Goal: Task Accomplishment & Management: Manage account settings

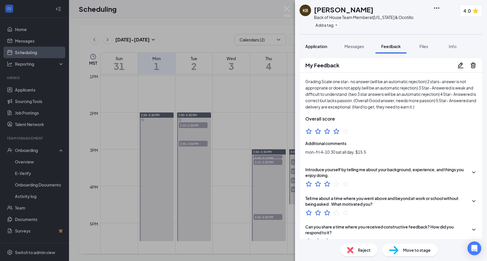
click at [320, 50] on button "Application" at bounding box center [315, 46] width 33 height 14
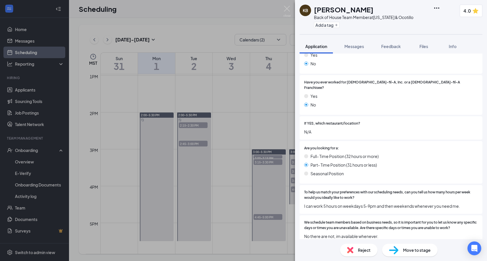
scroll to position [100, 0]
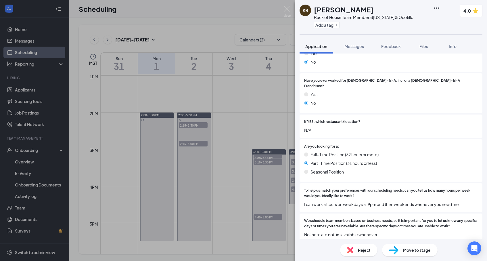
click at [254, 110] on div "KB [PERSON_NAME] Back of House Team Member at [US_STATE] & Ocotillo Add a tag 4…" at bounding box center [243, 130] width 487 height 261
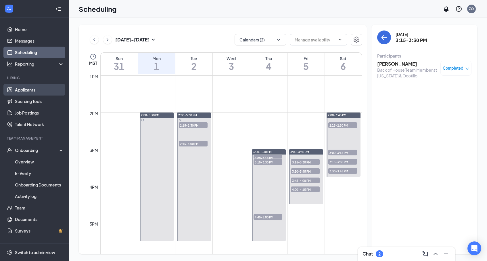
click at [21, 89] on link "Applicants" at bounding box center [39, 89] width 49 height 11
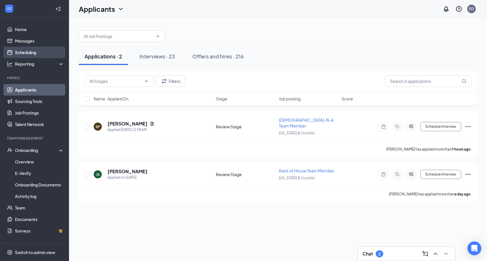
click at [39, 51] on link "Scheduling" at bounding box center [39, 52] width 49 height 11
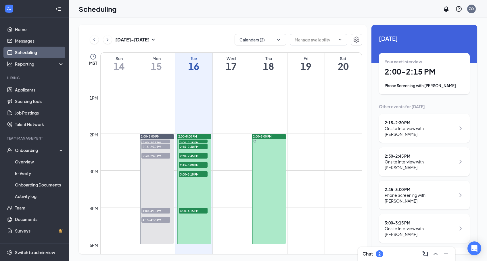
scroll to position [464, 0]
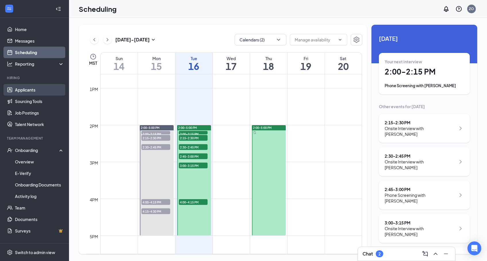
click at [35, 92] on link "Applicants" at bounding box center [39, 89] width 49 height 11
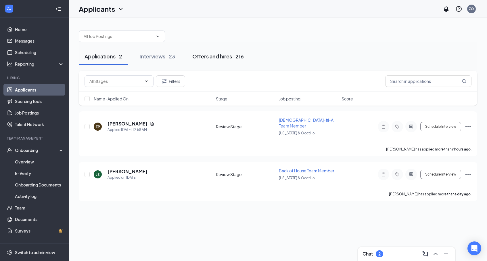
click at [217, 57] on div "Offers and hires · 216" at bounding box center [217, 56] width 51 height 7
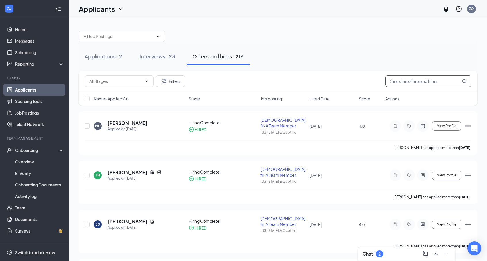
click at [410, 80] on input "text" at bounding box center [428, 80] width 86 height 11
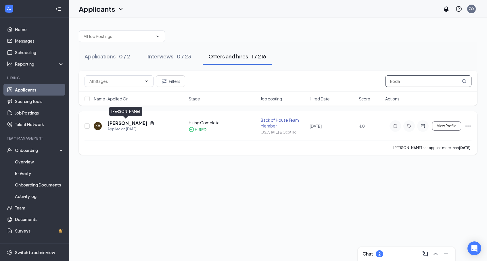
type input "koda"
click at [116, 122] on h5 "[PERSON_NAME]" at bounding box center [127, 123] width 40 height 6
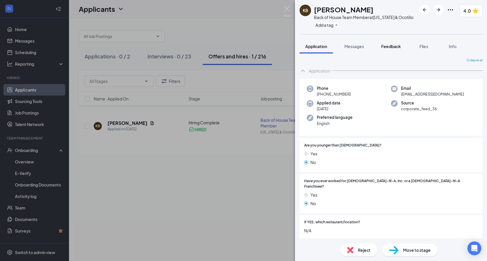
click at [388, 46] on span "Feedback" at bounding box center [391, 46] width 20 height 5
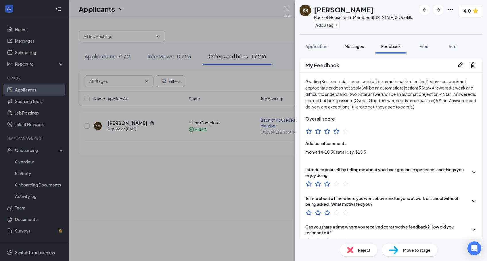
click at [356, 52] on button "Messages" at bounding box center [354, 46] width 31 height 14
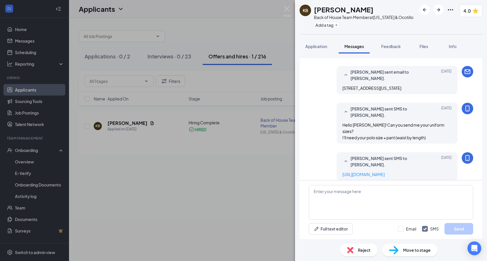
scroll to position [321, 0]
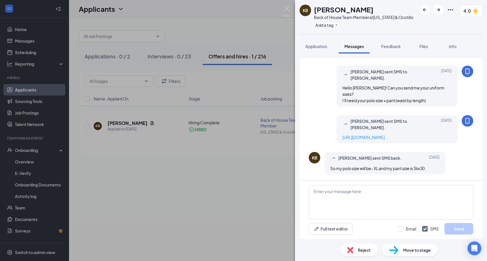
click at [259, 37] on div "KB [PERSON_NAME] Back of House Team Member at [US_STATE] & Ocotillo Add a tag 4…" at bounding box center [243, 130] width 487 height 261
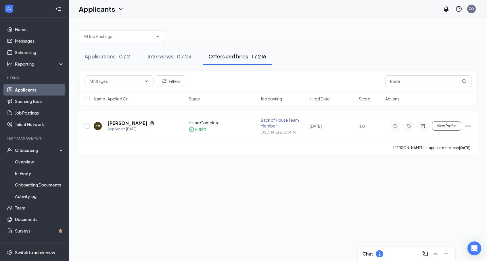
click at [43, 91] on link "Applicants" at bounding box center [39, 89] width 49 height 11
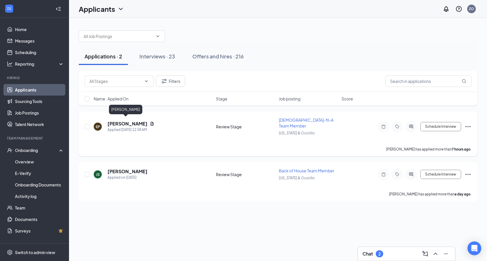
click at [127, 121] on h5 "[PERSON_NAME]" at bounding box center [127, 123] width 40 height 6
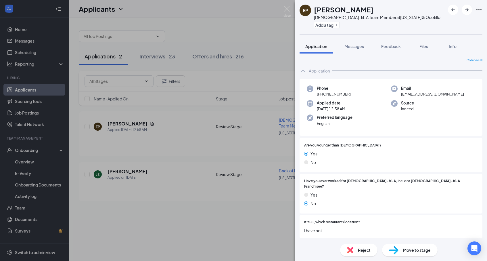
click at [261, 146] on div "EP [PERSON_NAME] [DEMOGRAPHIC_DATA]-fil-A Team Member at [US_STATE] & Ocotillo …" at bounding box center [243, 130] width 487 height 261
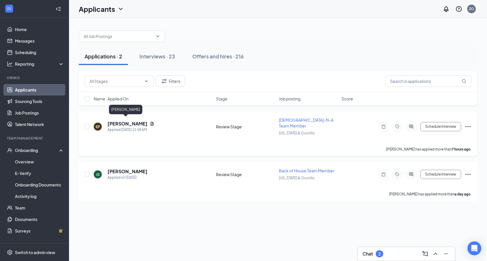
click at [111, 121] on h5 "[PERSON_NAME]" at bounding box center [127, 123] width 40 height 6
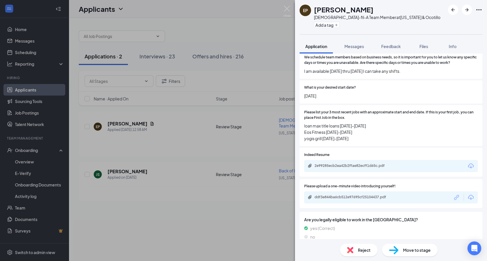
scroll to position [263, 0]
click at [325, 195] on div "ddf3e844ba6cb512e97695cf25104437.pdf" at bounding box center [354, 197] width 80 height 5
click at [208, 208] on div "EP [PERSON_NAME] [DEMOGRAPHIC_DATA]-fil-A Team Member at [US_STATE] & Ocotillo …" at bounding box center [243, 130] width 487 height 261
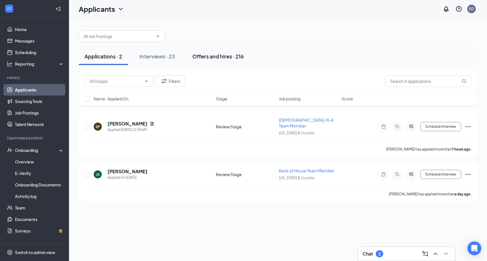
click at [216, 56] on div "Offers and hires · 216" at bounding box center [217, 56] width 51 height 7
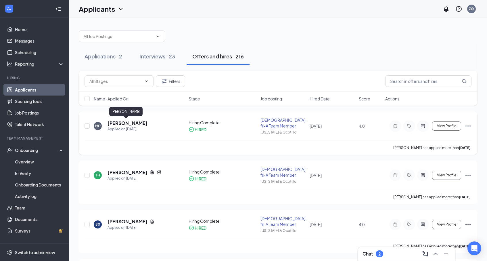
click at [119, 123] on h5 "[PERSON_NAME]" at bounding box center [127, 123] width 40 height 6
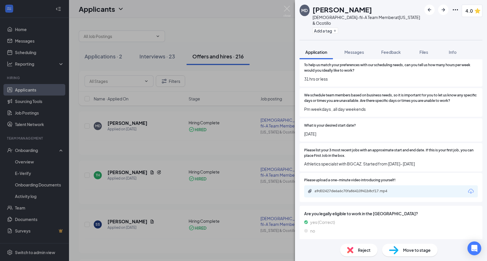
scroll to position [231, 0]
click at [346, 189] on div "a9d02427de6a6c70fa86410941b8cf17.mp4" at bounding box center [354, 191] width 80 height 5
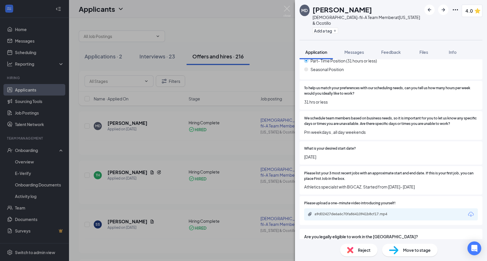
scroll to position [208, 0]
click at [288, 9] on img at bounding box center [286, 11] width 7 height 11
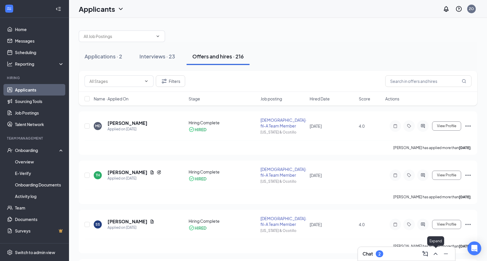
click at [431, 253] on button at bounding box center [435, 253] width 9 height 9
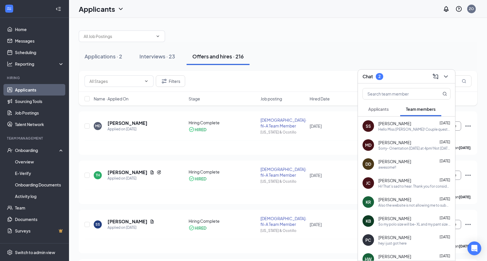
click at [420, 147] on div "Sorry- Orientation [DATE] at 4pm! Not [DATE]!" at bounding box center [414, 148] width 72 height 5
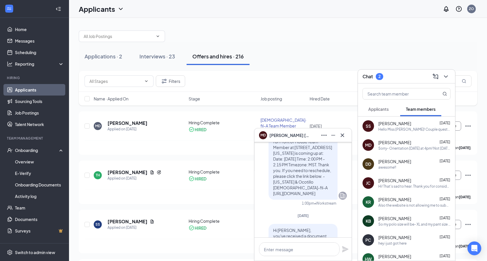
scroll to position [-558, 0]
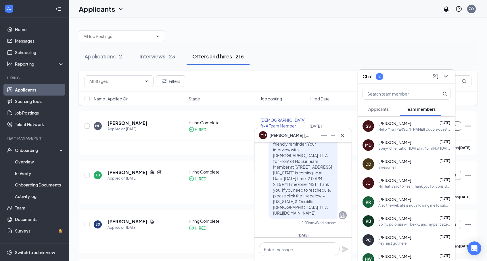
click at [388, 123] on span "[PERSON_NAME]" at bounding box center [394, 123] width 33 height 6
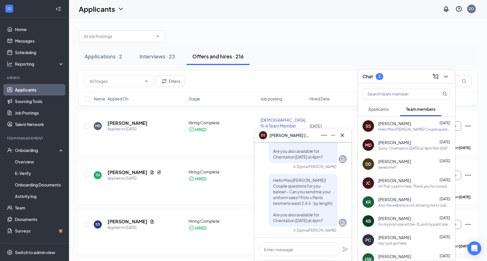
scroll to position [0, 0]
drag, startPoint x: 270, startPoint y: 135, endPoint x: 295, endPoint y: 138, distance: 25.7
click at [295, 138] on span "[PERSON_NAME]" at bounding box center [289, 135] width 40 height 6
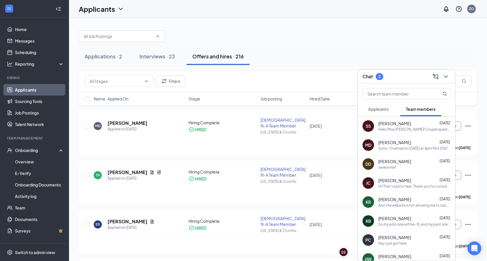
click at [389, 124] on span "[PERSON_NAME]" at bounding box center [394, 123] width 33 height 6
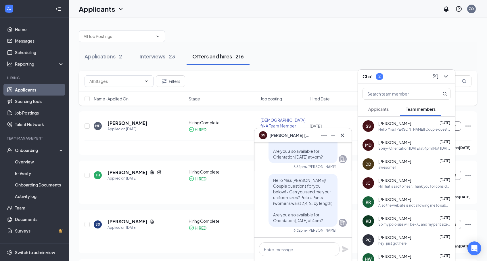
drag, startPoint x: 379, startPoint y: 123, endPoint x: 407, endPoint y: 124, distance: 27.9
click at [407, 124] on div "[PERSON_NAME] [DATE]" at bounding box center [414, 123] width 72 height 6
copy span "[PERSON_NAME]"
click at [407, 145] on div "[PERSON_NAME] [DATE] Sorry- Orientation [DATE] at 4pm! Not [DATE]!" at bounding box center [414, 144] width 72 height 11
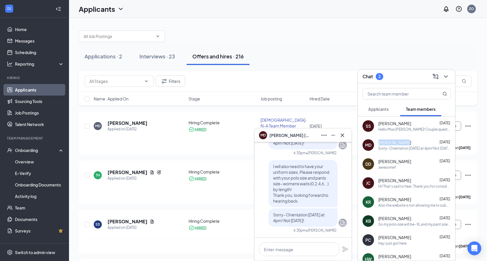
drag, startPoint x: 379, startPoint y: 142, endPoint x: 404, endPoint y: 143, distance: 25.0
click at [404, 143] on div "[PERSON_NAME] [DATE]" at bounding box center [414, 142] width 72 height 6
copy span "[PERSON_NAME]"
click at [390, 170] on div "DD [PERSON_NAME] [DATE] awesome!!" at bounding box center [406, 163] width 97 height 19
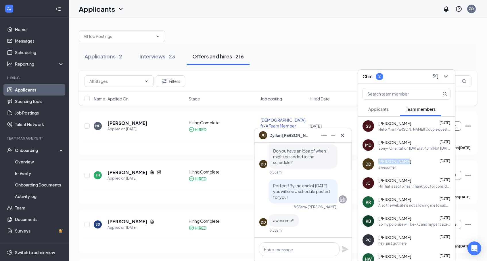
drag, startPoint x: 379, startPoint y: 161, endPoint x: 404, endPoint y: 164, distance: 24.6
click at [404, 164] on span "[PERSON_NAME]" at bounding box center [394, 161] width 33 height 6
copy span "[PERSON_NAME]"
click at [336, 179] on div "Perfect! By the end of [DATE] you will see a schedule posted for you!" at bounding box center [302, 191] width 69 height 24
click at [377, 110] on span "Applicants" at bounding box center [378, 108] width 20 height 5
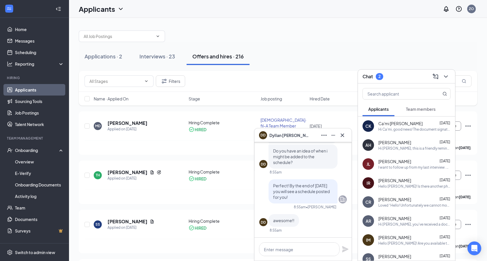
click at [388, 124] on span "Ca'mi [PERSON_NAME]" at bounding box center [400, 123] width 44 height 6
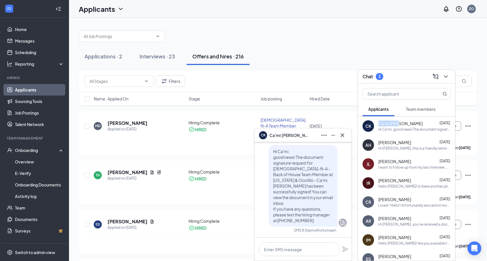
drag, startPoint x: 380, startPoint y: 124, endPoint x: 400, endPoint y: 125, distance: 20.2
click at [400, 125] on div "Ca'mi [PERSON_NAME] [DATE]" at bounding box center [414, 123] width 72 height 6
copy span "Ca'mi [PERSON_NAME]"
click at [345, 190] on div "Hi Ca'mi, good news! The document signature request for [DEMOGRAPHIC_DATA]-fil-…" at bounding box center [302, 186] width 87 height 82
click at [282, 251] on textarea at bounding box center [299, 249] width 80 height 14
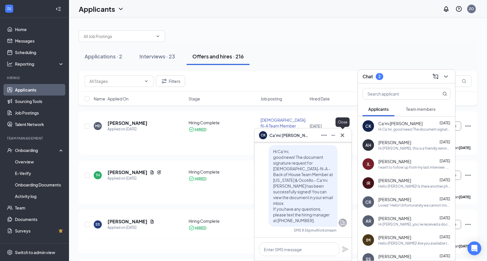
click at [340, 136] on icon "Cross" at bounding box center [342, 135] width 7 height 7
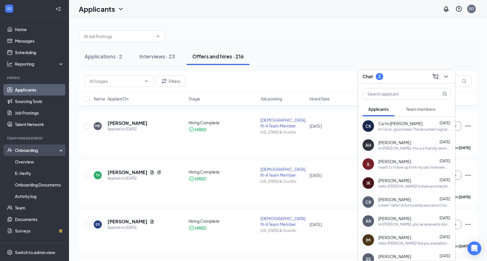
click at [28, 150] on div "Onboarding" at bounding box center [37, 150] width 44 height 6
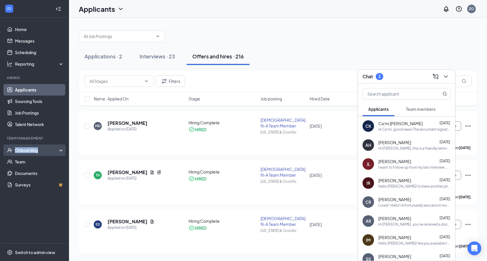
click at [28, 150] on div "Onboarding" at bounding box center [37, 150] width 44 height 6
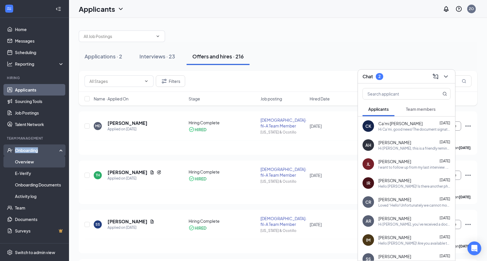
click at [30, 158] on link "Overview" at bounding box center [39, 161] width 49 height 11
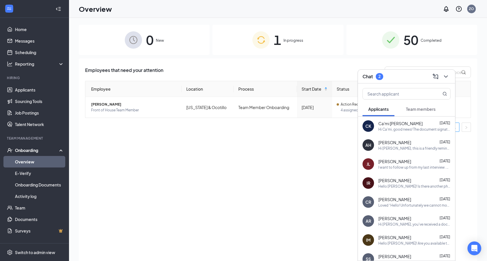
click at [379, 135] on div "AH [PERSON_NAME] [DATE] Hi [PERSON_NAME], this is a friendly reminder. Your int…" at bounding box center [406, 144] width 97 height 19
click at [380, 126] on span "Ca'mi [PERSON_NAME]" at bounding box center [400, 123] width 44 height 6
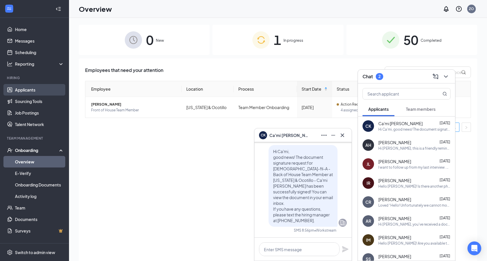
click at [25, 87] on link "Applicants" at bounding box center [39, 89] width 49 height 11
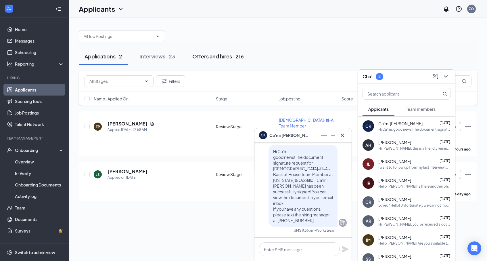
click at [226, 54] on div "Offers and hires · 216" at bounding box center [217, 56] width 51 height 7
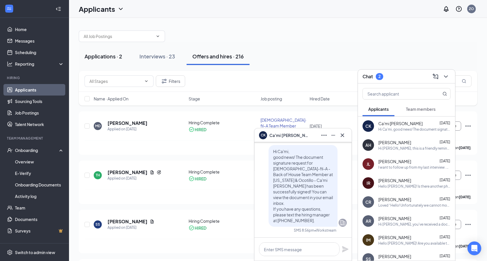
click at [113, 49] on button "Applications · 2" at bounding box center [103, 56] width 49 height 17
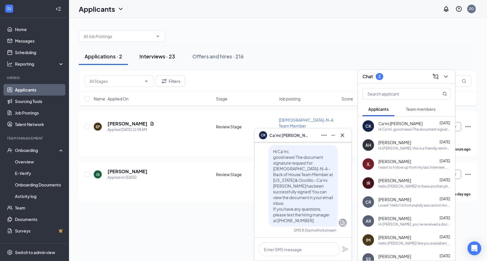
click at [156, 58] on div "Interviews · 23" at bounding box center [157, 56] width 36 height 7
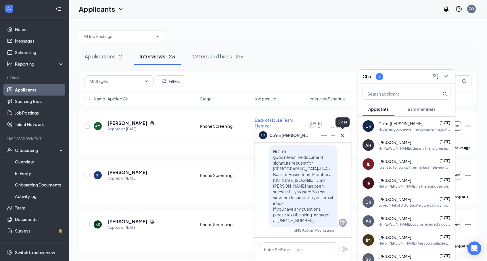
click at [344, 136] on icon "Cross" at bounding box center [342, 135] width 7 height 7
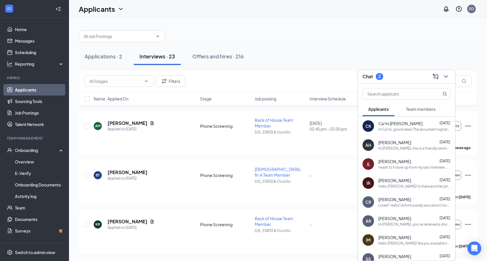
click at [445, 76] on icon "ChevronDown" at bounding box center [445, 76] width 7 height 7
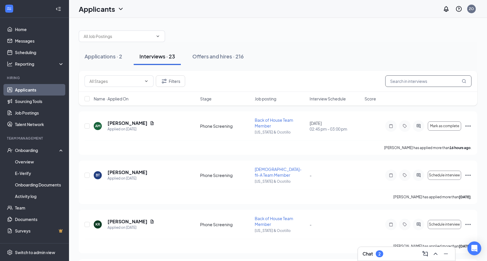
click at [443, 81] on input "text" at bounding box center [428, 80] width 86 height 11
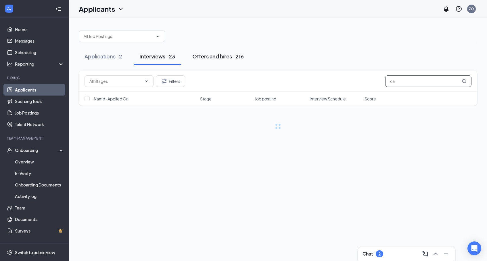
type input "ca"
click at [214, 58] on div "Offers and hires · 216" at bounding box center [217, 56] width 51 height 7
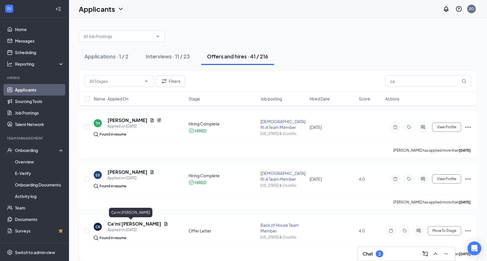
click at [116, 223] on h5 "Ca'mi [PERSON_NAME]" at bounding box center [134, 223] width 54 height 6
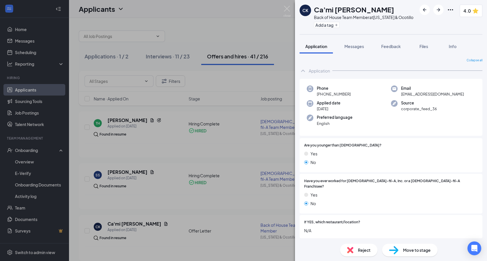
click at [219, 213] on div "CK Ca'mi [PERSON_NAME] Back of House Team Member at [US_STATE] & Ocotillo Add a…" at bounding box center [243, 130] width 487 height 261
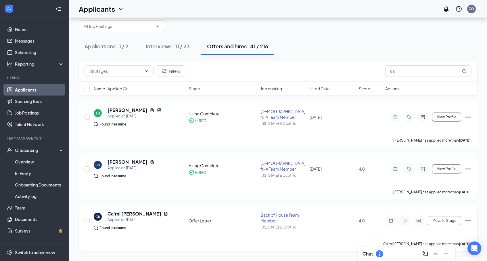
scroll to position [24, 0]
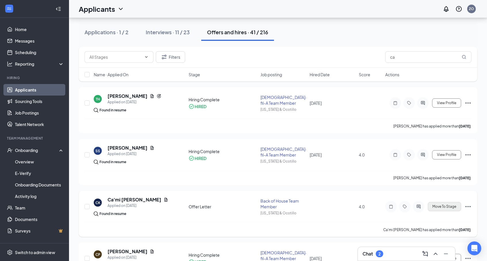
click at [449, 205] on span "Move To Stage" at bounding box center [444, 206] width 24 height 4
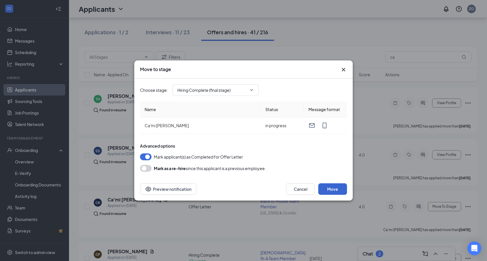
click at [333, 188] on button "Move" at bounding box center [332, 188] width 29 height 11
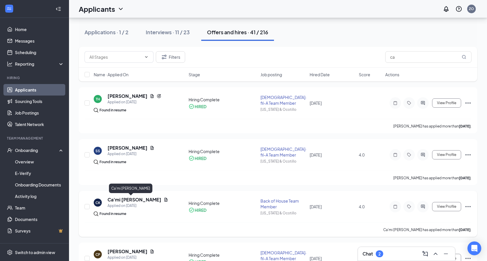
click at [118, 200] on h5 "Ca'mi [PERSON_NAME]" at bounding box center [134, 199] width 54 height 6
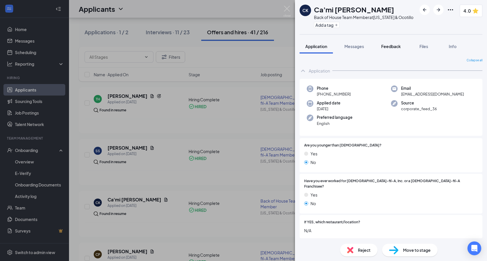
click at [388, 48] on span "Feedback" at bounding box center [391, 46] width 20 height 5
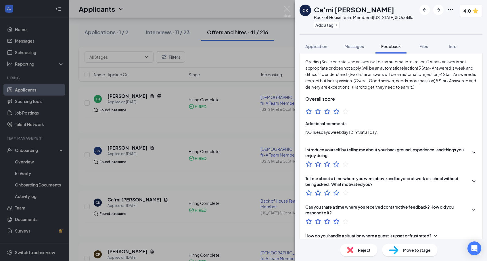
scroll to position [26, 0]
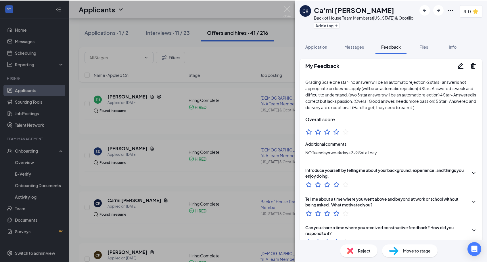
scroll to position [26, 0]
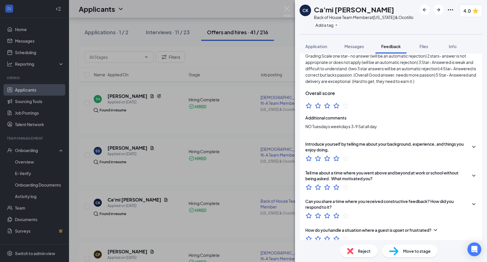
click at [154, 207] on div "CK Ca'mi [PERSON_NAME] Back of House Team Member at [US_STATE] & Ocotillo Add a…" at bounding box center [243, 131] width 487 height 262
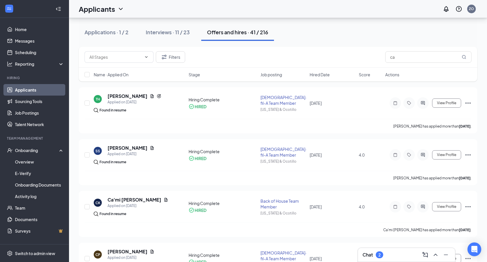
click at [170, 30] on div "Interviews · 11 / 23" at bounding box center [168, 31] width 44 height 7
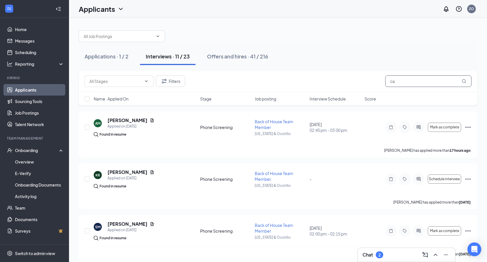
click at [402, 82] on input "ca" at bounding box center [428, 80] width 86 height 11
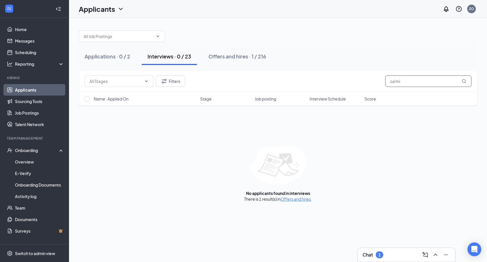
type input "cami"
drag, startPoint x: 404, startPoint y: 91, endPoint x: 46, endPoint y: 57, distance: 359.1
click at [46, 57] on link "Scheduling" at bounding box center [39, 52] width 49 height 11
click at [28, 54] on link "Scheduling" at bounding box center [39, 52] width 49 height 11
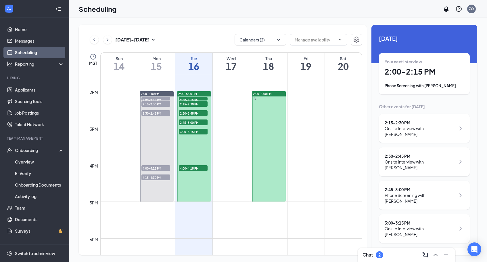
scroll to position [501, 0]
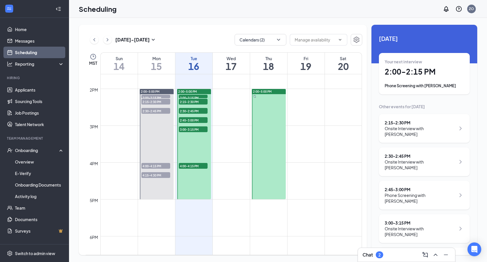
click at [166, 95] on span "2:00-2:15 PM" at bounding box center [155, 98] width 29 height 6
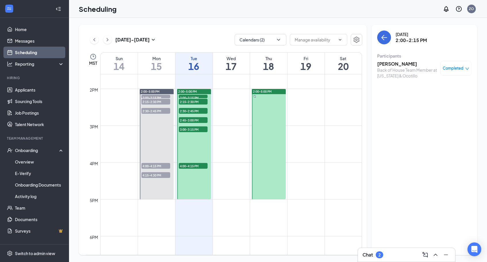
click at [161, 100] on span "2:15-2:30 PM" at bounding box center [155, 102] width 29 height 6
click at [158, 112] on span "2:30-2:45 PM" at bounding box center [155, 111] width 29 height 6
click at [151, 165] on span "4:00-4:15 PM" at bounding box center [155, 166] width 29 height 6
click at [151, 176] on span "4:15-4:30 PM" at bounding box center [155, 175] width 29 height 6
click at [94, 41] on icon "ChevronLeft" at bounding box center [94, 39] width 6 height 7
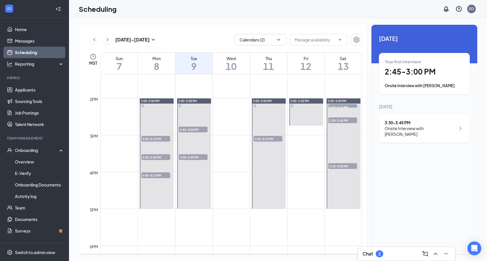
scroll to position [486, 0]
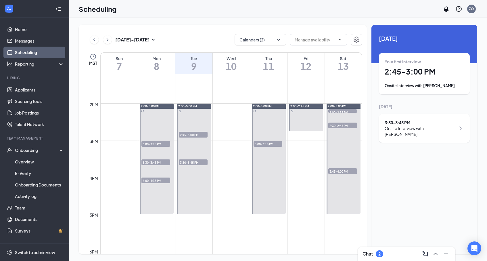
click at [347, 124] on span "2:30-2:45 PM" at bounding box center [342, 125] width 29 height 6
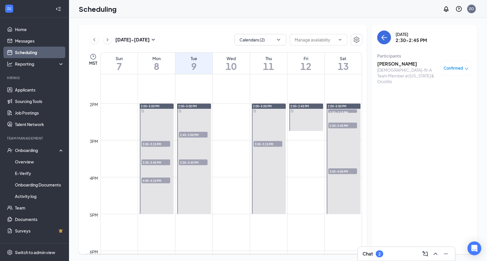
click at [342, 110] on span "2:00-2:15 PM" at bounding box center [342, 112] width 29 height 6
click at [338, 170] on span "3:45-4:00 PM" at bounding box center [342, 171] width 29 height 6
click at [261, 143] on span "3:00-3:15 PM" at bounding box center [268, 144] width 29 height 6
click at [195, 134] on span "2:45-3:00 PM" at bounding box center [193, 135] width 29 height 6
click at [190, 161] on span "3:30-3:45 PM" at bounding box center [193, 162] width 29 height 6
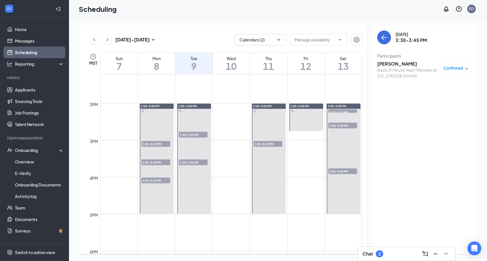
click at [155, 147] on div "1" at bounding box center [155, 150] width 29 height 6
click at [154, 145] on span "3:00-3:15 PM" at bounding box center [155, 144] width 29 height 6
click at [151, 162] on span "3:30-3:45 PM" at bounding box center [155, 162] width 29 height 6
click at [151, 179] on span "4:00-4:15 PM" at bounding box center [155, 180] width 29 height 6
click at [204, 162] on span "3:30-3:45 PM" at bounding box center [193, 162] width 29 height 6
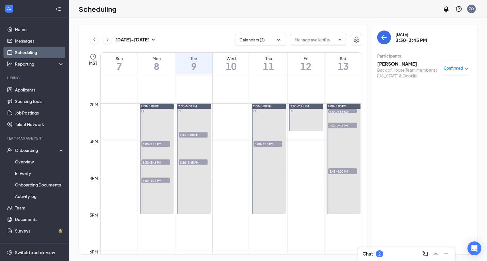
click at [196, 134] on span "2:45-3:00 PM" at bounding box center [193, 135] width 29 height 6
click at [266, 143] on span "3:00-3:15 PM" at bounding box center [268, 144] width 29 height 6
click at [334, 111] on span "2:00-2:15 PM" at bounding box center [342, 112] width 29 height 6
click at [336, 125] on span "2:30-2:45 PM" at bounding box center [342, 125] width 29 height 6
click at [339, 171] on span "3:45-4:00 PM" at bounding box center [342, 171] width 29 height 6
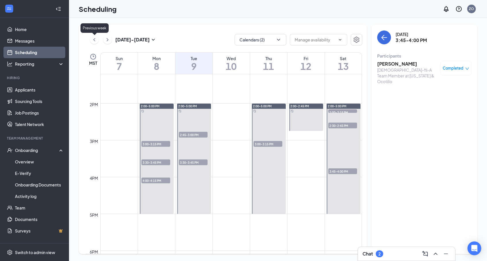
click at [95, 41] on icon "ChevronLeft" at bounding box center [94, 39] width 6 height 7
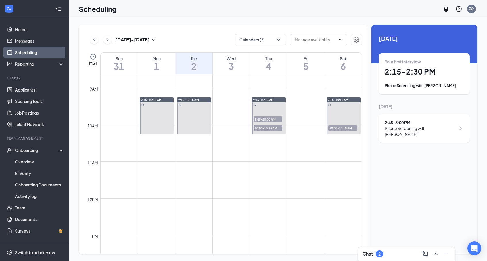
scroll to position [326, 0]
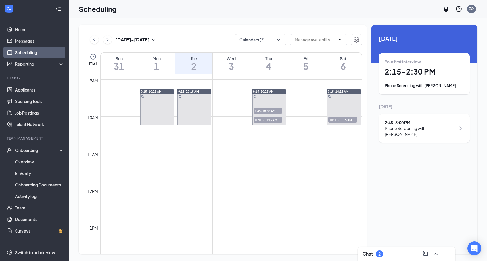
click at [264, 110] on span "9:45-10:00 AM" at bounding box center [268, 111] width 29 height 6
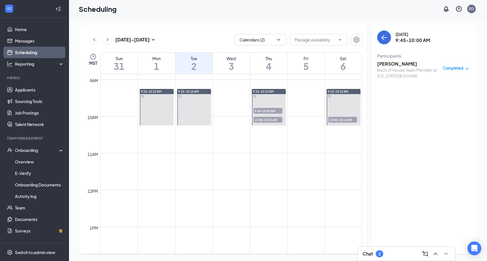
click at [266, 120] on span "10:00-10:15 AM" at bounding box center [268, 120] width 29 height 6
click at [339, 120] on span "10:00-10:15 AM" at bounding box center [342, 120] width 29 height 6
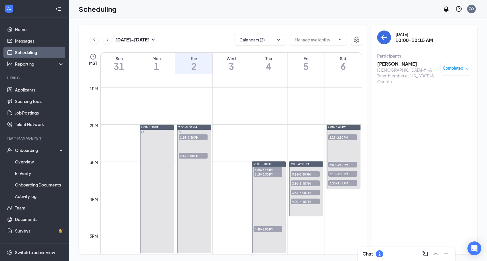
scroll to position [483, 0]
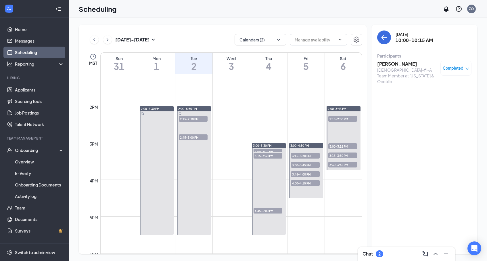
click at [339, 117] on span "2:15-2:30 PM" at bounding box center [342, 119] width 29 height 6
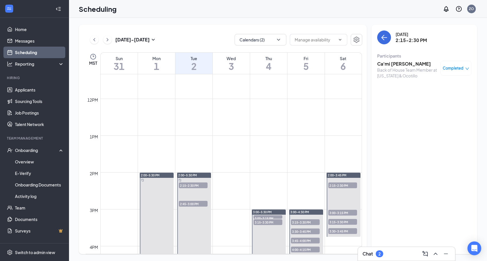
scroll to position [421, 0]
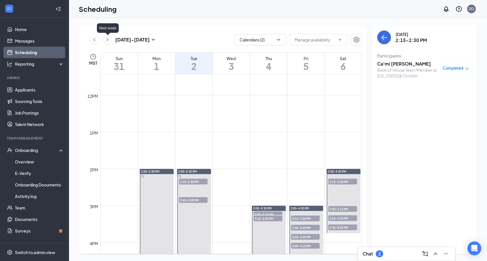
click at [107, 38] on icon "ChevronRight" at bounding box center [108, 39] width 6 height 7
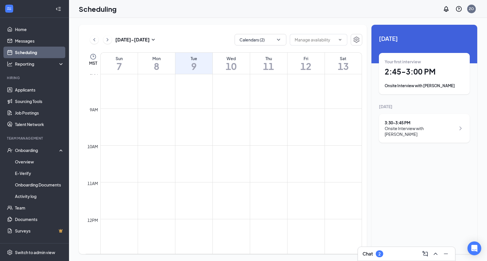
scroll to position [303, 0]
click at [108, 40] on icon "ChevronRight" at bounding box center [108, 39] width 6 height 7
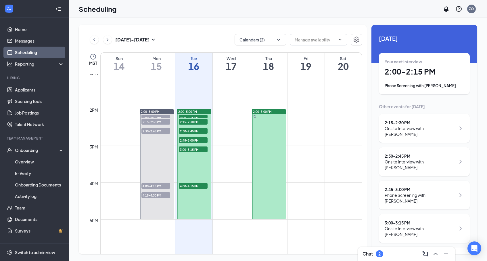
scroll to position [489, 0]
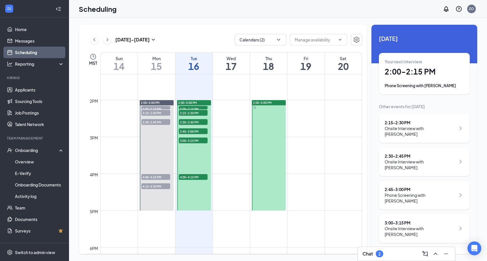
click at [155, 187] on span "4:15-4:30 PM" at bounding box center [155, 186] width 29 height 6
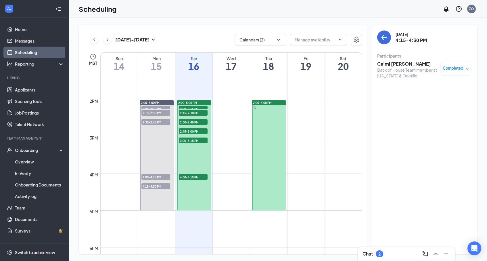
click at [387, 66] on h3 "Ca'mi [PERSON_NAME]" at bounding box center [407, 64] width 60 height 6
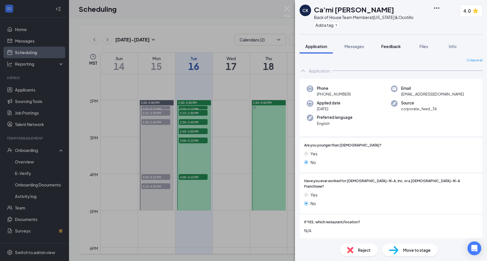
click at [390, 46] on span "Feedback" at bounding box center [391, 46] width 20 height 5
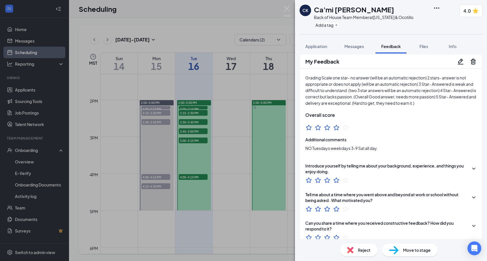
scroll to position [6, 0]
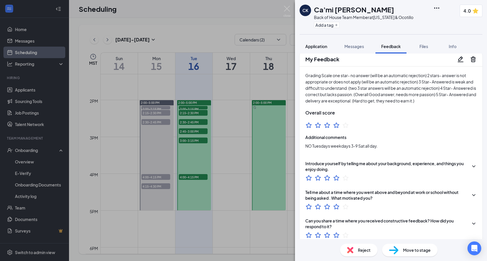
click at [322, 45] on span "Application" at bounding box center [316, 46] width 22 height 5
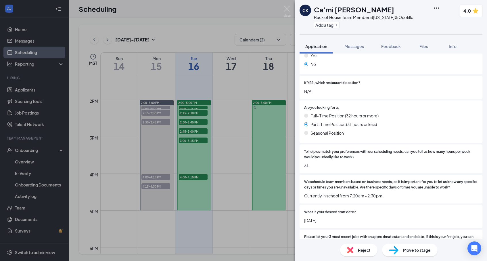
scroll to position [140, 0]
click at [289, 9] on img at bounding box center [286, 11] width 7 height 11
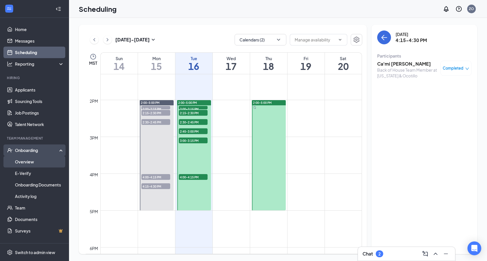
click at [30, 162] on link "Overview" at bounding box center [39, 161] width 49 height 11
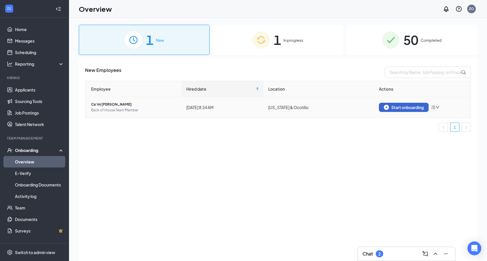
click at [400, 104] on button "Start onboarding" at bounding box center [404, 107] width 50 height 9
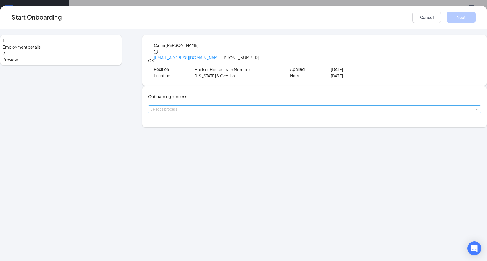
click at [215, 112] on div "Select a process" at bounding box center [313, 109] width 326 height 6
click at [212, 129] on span "Team Member Onboarding" at bounding box center [189, 128] width 51 height 5
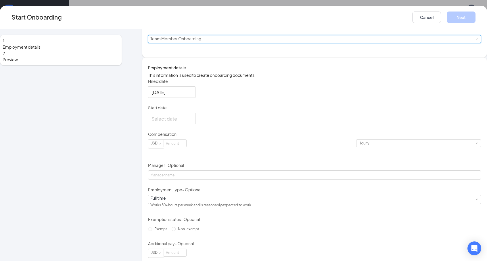
scroll to position [74, 0]
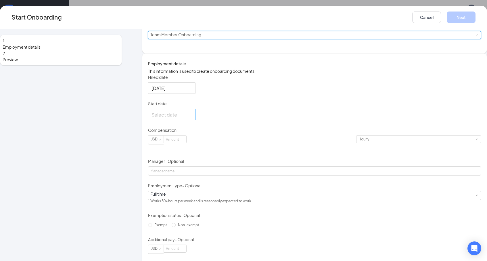
click at [192, 118] on div at bounding box center [171, 114] width 41 height 7
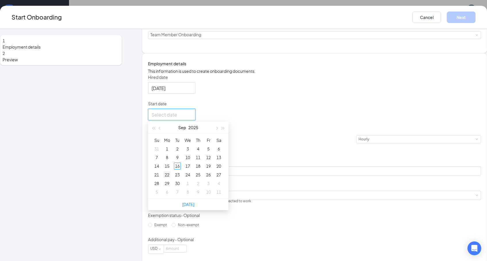
type input "Sep 2, 2025"
type input "Sep 8, 2025"
type input "Sep 15, 2025"
type input "Sep 22, 2025"
click at [170, 178] on div "22" at bounding box center [167, 174] width 7 height 7
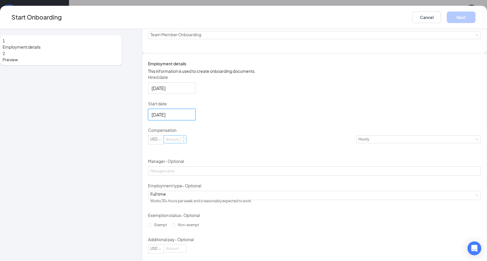
click at [186, 143] on input at bounding box center [175, 138] width 22 height 7
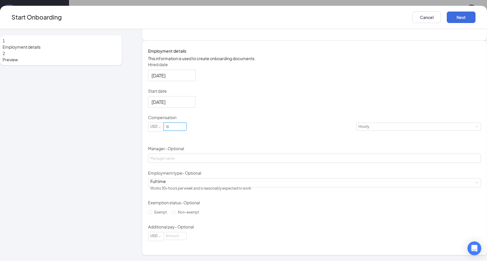
scroll to position [103, 0]
type input "16"
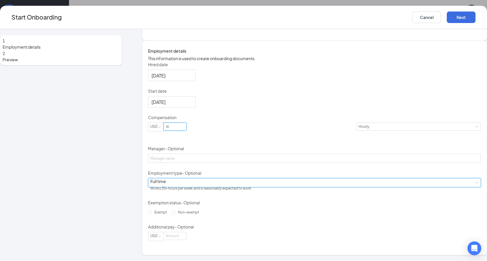
click at [212, 183] on div "Full time Works 30+ hours per week and is reasonably expected to work" at bounding box center [314, 182] width 328 height 9
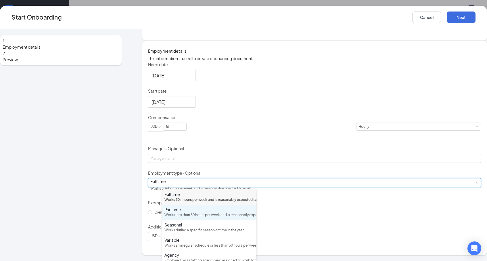
click at [198, 218] on div "Works less than 30 hours per week and is reasonably expected to work" at bounding box center [209, 214] width 90 height 5
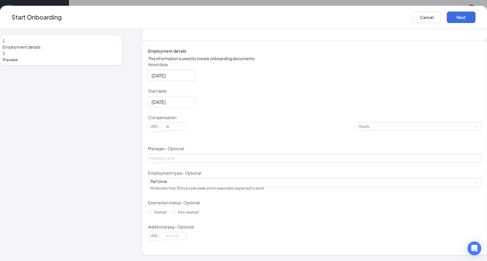
click at [299, 188] on div "Hired date Sep 16, 2025 Start date Sep 22, 2025 Sep 2025 Su Mo Tu We Th Fr Sa 3…" at bounding box center [314, 151] width 333 height 179
click at [447, 19] on button "Next" at bounding box center [461, 16] width 29 height 11
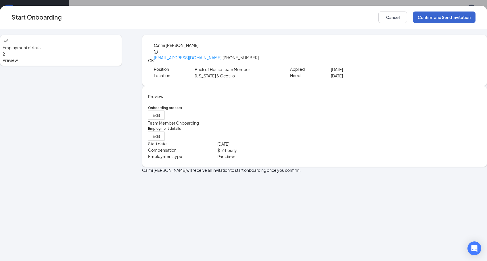
click at [413, 22] on button "Confirm and Send Invitation" at bounding box center [444, 16] width 63 height 11
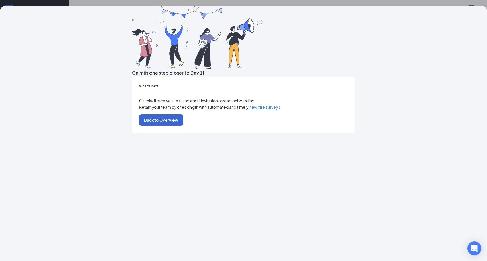
click at [183, 126] on button "Back to Overview" at bounding box center [161, 119] width 44 height 11
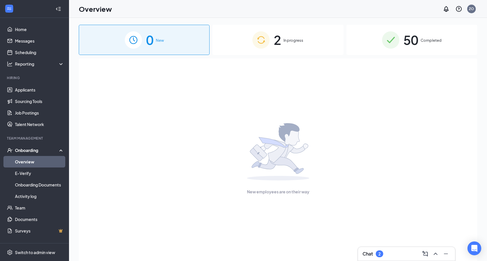
click at [262, 34] on img at bounding box center [260, 39] width 17 height 17
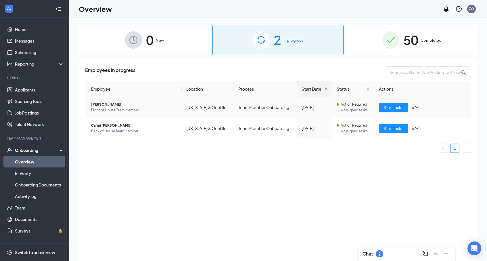
click at [102, 105] on span "[PERSON_NAME]" at bounding box center [134, 104] width 86 height 6
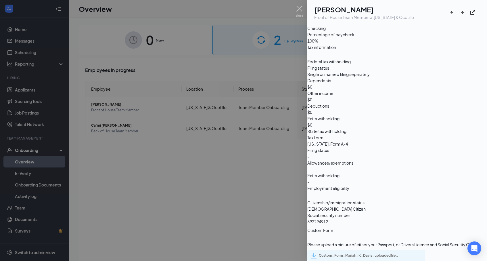
scroll to position [592, 0]
click at [366, 252] on div "Custom_Form_Mariah_K_Davis_uploadedfile_20250915.pdf.pdf" at bounding box center [355, 255] width 89 height 6
click at [298, 11] on img at bounding box center [299, 11] width 7 height 11
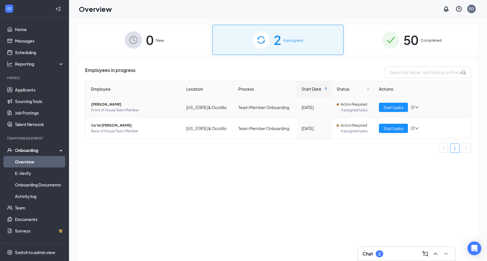
click at [105, 106] on span "[PERSON_NAME]" at bounding box center [134, 104] width 86 height 6
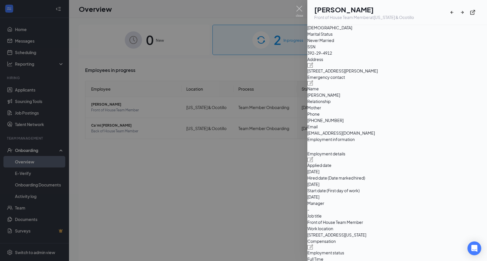
scroll to position [112, 0]
click at [272, 229] on div at bounding box center [243, 130] width 487 height 261
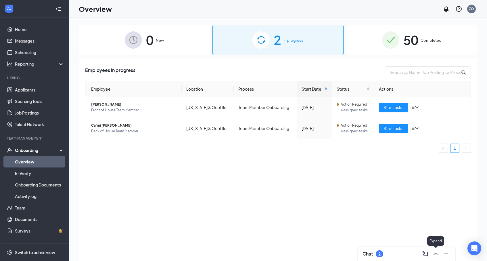
click at [435, 254] on icon "ChevronUp" at bounding box center [435, 253] width 4 height 2
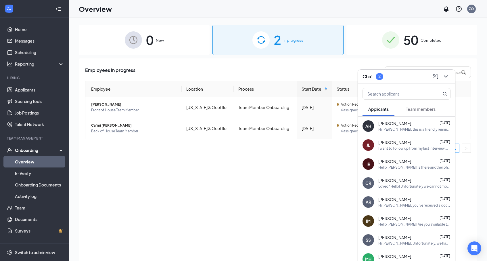
click at [412, 106] on div "Team members" at bounding box center [421, 109] width 30 height 6
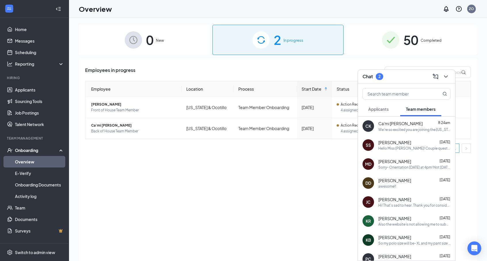
click at [402, 129] on div "We're so excited you are joining the Arizona & Ocotillo Chick-fil-Ateam ! Do yo…" at bounding box center [414, 129] width 72 height 5
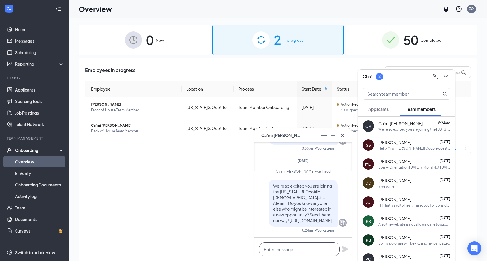
click at [280, 255] on textarea at bounding box center [299, 249] width 80 height 14
type textarea "H"
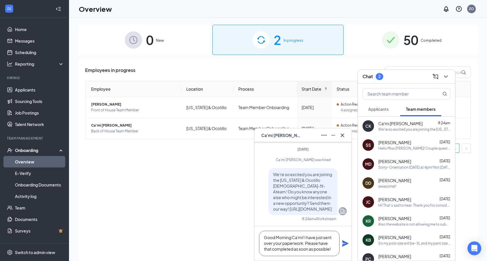
scroll to position [1, 0]
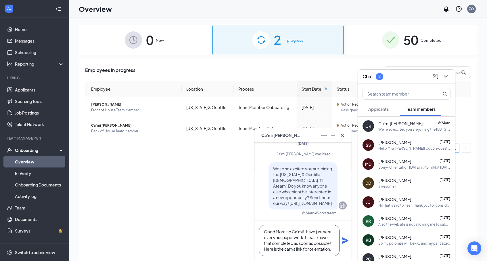
type textarea "Good Morning Ca'mi! I have just sent over your paperwork. Please have that comp…"
click at [344, 240] on icon "Plane" at bounding box center [345, 240] width 6 height 6
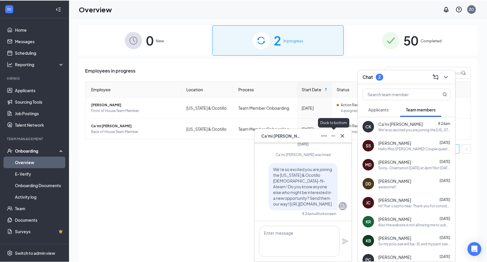
scroll to position [0, 0]
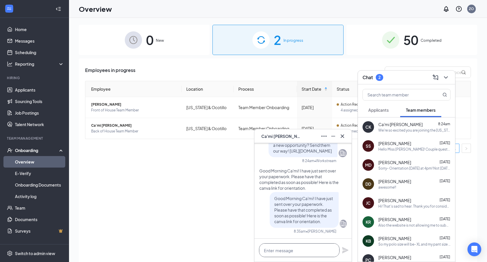
click at [274, 246] on textarea at bounding box center [299, 250] width 80 height 14
paste textarea "[URL][DOMAIN_NAME]"
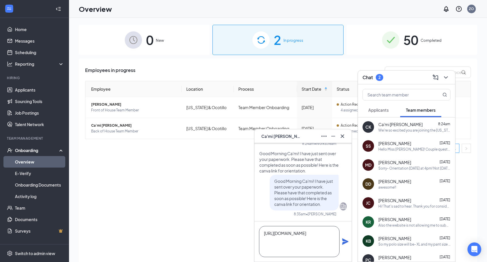
scroll to position [12, 0]
type textarea "[URL][DOMAIN_NAME]"
click at [343, 239] on icon "Plane" at bounding box center [345, 241] width 6 height 6
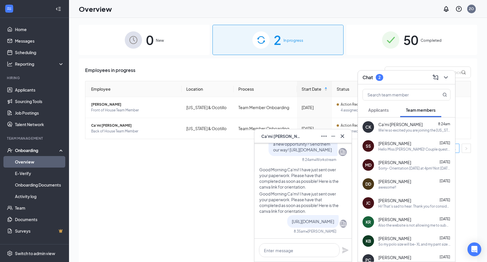
scroll to position [0, 0]
click at [287, 215] on div "[URL][DOMAIN_NAME]" at bounding box center [312, 221] width 51 height 13
click at [273, 252] on textarea at bounding box center [299, 250] width 80 height 14
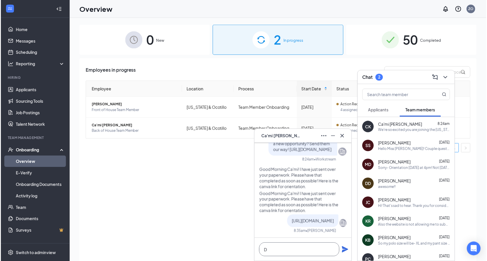
scroll to position [0, 0]
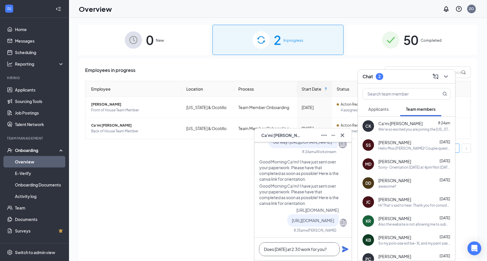
type textarea "Does tomorrow at 2:30 work for you?"
click at [341, 248] on div "Does tomorrow at 2:30 work for you?" at bounding box center [302, 248] width 97 height 23
click at [344, 248] on icon "Plane" at bounding box center [345, 249] width 6 height 6
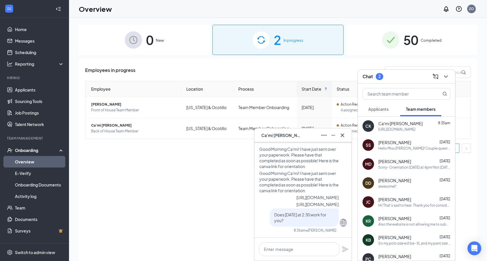
click at [342, 137] on icon "Cross" at bounding box center [342, 135] width 7 height 7
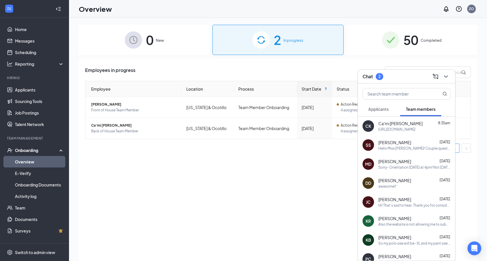
click at [396, 150] on div "Hello Miss [PERSON_NAME]! Couple questions for you below! - Can you send me you…" at bounding box center [414, 148] width 72 height 5
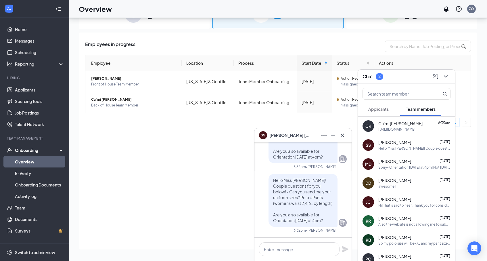
scroll to position [26, 0]
click at [275, 251] on textarea at bounding box center [299, 249] width 80 height 14
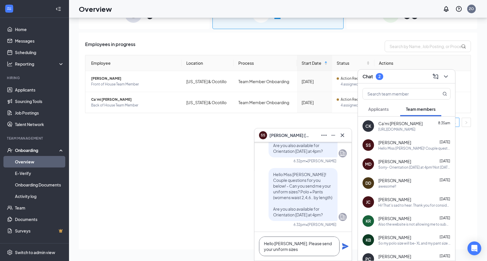
click at [304, 245] on textarea "Hello Shayla. Please send your uniform sizes" at bounding box center [299, 246] width 80 height 20
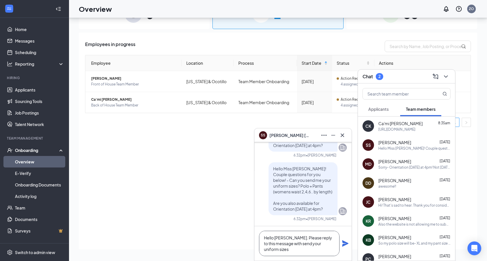
click at [300, 244] on textarea "Hello Shayla. Please reply to this message with send your uniform sizes" at bounding box center [299, 243] width 80 height 25
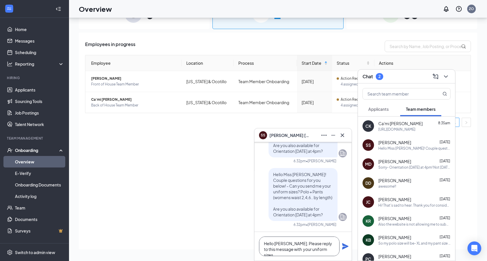
click at [325, 253] on textarea "Hello Shayla. Please reply to this message with your uniform sizes" at bounding box center [299, 246] width 80 height 20
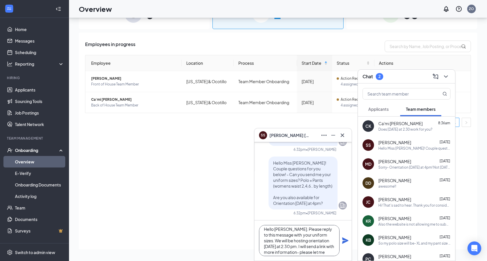
scroll to position [12, 0]
drag, startPoint x: 264, startPoint y: 232, endPoint x: 330, endPoint y: 260, distance: 72.0
click at [330, 260] on div "SS Shayla Stinson Tue, Sep 2 Shayla Stinson submitted their application Hi Shay…" at bounding box center [303, 194] width 98 height 133
click at [326, 249] on textarea "Hello Shayla. Please reply to this message with your uniform sizes. We will be …" at bounding box center [299, 240] width 80 height 31
type textarea "Hello Shayla. Please reply to this message with your uniform sizes. We will be …"
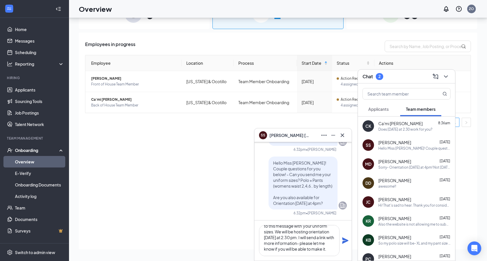
click at [346, 239] on icon "Plane" at bounding box center [345, 240] width 7 height 7
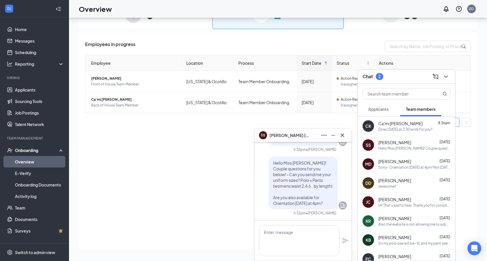
scroll to position [0, 0]
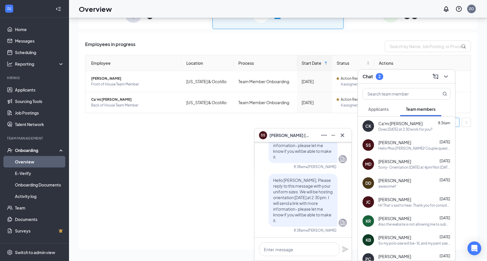
click at [391, 163] on span "[PERSON_NAME]" at bounding box center [394, 161] width 33 height 6
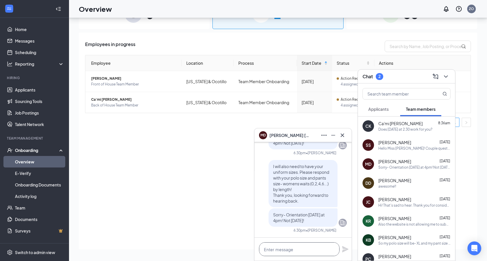
click at [279, 249] on textarea at bounding box center [299, 249] width 80 height 14
paste textarea "Hello Shayla. Please reply to this message with your uniform sizes. We will be …"
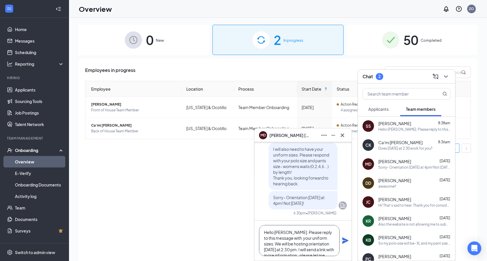
click at [286, 232] on textarea "Hello Shayla. Please reply to this message with your uniform sizes. We will be …" at bounding box center [299, 240] width 80 height 31
click at [310, 236] on textarea "Hello Mariah. Please reply to this message with your uniform sizes. We will be …" at bounding box center [299, 240] width 80 height 31
type textarea "Hello Mariah. Please reply to this message with your uniform sizes. We will be …"
click at [344, 238] on icon "Plane" at bounding box center [345, 240] width 7 height 7
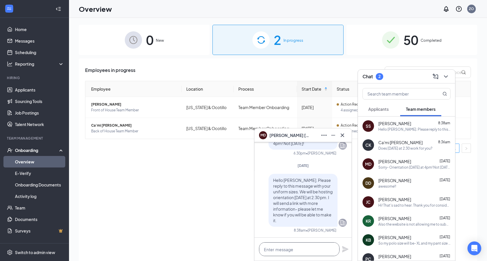
click at [278, 254] on textarea at bounding box center [299, 249] width 80 height 14
paste textarea "[URL][DOMAIN_NAME]"
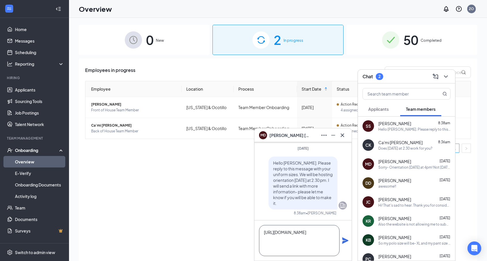
scroll to position [18, 0]
type textarea "[URL][DOMAIN_NAME]"
click at [347, 240] on icon "Plane" at bounding box center [345, 240] width 6 height 6
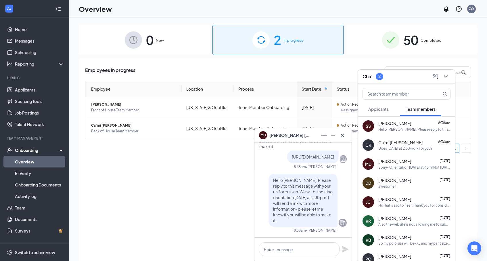
click at [391, 129] on div "Hello Shayla. Please reply to this message with your uniform sizes. We will be …" at bounding box center [414, 129] width 72 height 5
click at [274, 249] on textarea at bounding box center [299, 249] width 80 height 14
paste textarea "[URL][DOMAIN_NAME]"
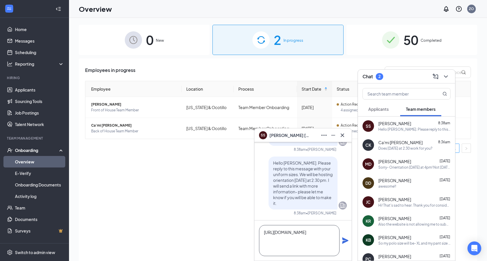
scroll to position [18, 0]
type textarea "[URL][DOMAIN_NAME]"
click at [347, 240] on icon "Plane" at bounding box center [345, 240] width 6 height 6
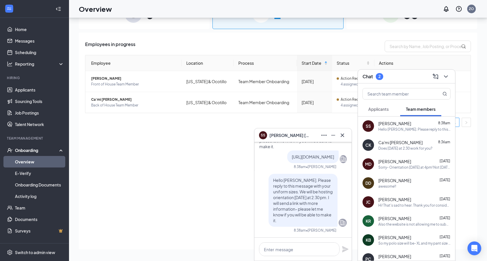
scroll to position [0, 0]
click at [342, 131] on button at bounding box center [342, 134] width 9 height 9
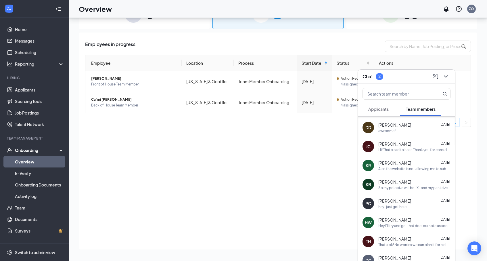
scroll to position [54, 0]
click at [381, 112] on button "Applicants" at bounding box center [378, 109] width 32 height 14
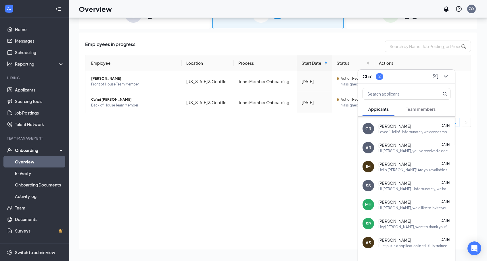
click at [419, 111] on span "Team members" at bounding box center [421, 108] width 30 height 5
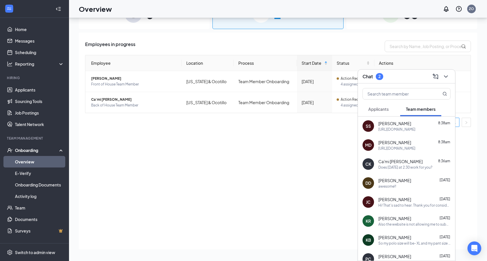
scroll to position [0, 0]
click at [411, 138] on div "MD Mariah Davis 8:38am https://www.canva.com/design/DAGrkMoSSO4/jq_p3j45SxIFMBy…" at bounding box center [406, 144] width 97 height 19
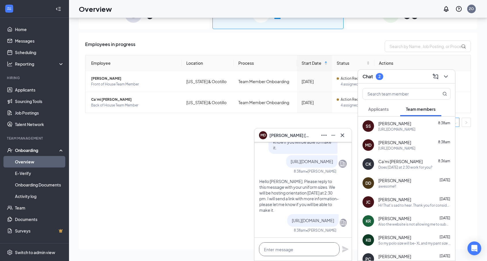
click at [299, 251] on textarea at bounding box center [299, 249] width 80 height 14
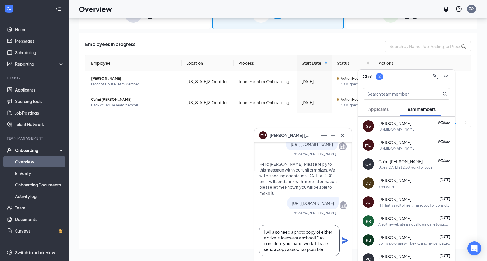
type textarea "I will also need a photo copy of either a drivers license or a school ID to com…"
click at [348, 240] on icon "Plane" at bounding box center [345, 240] width 6 height 6
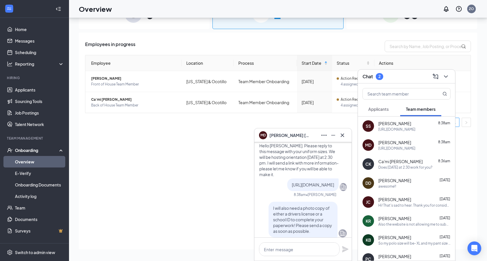
scroll to position [-15, 0]
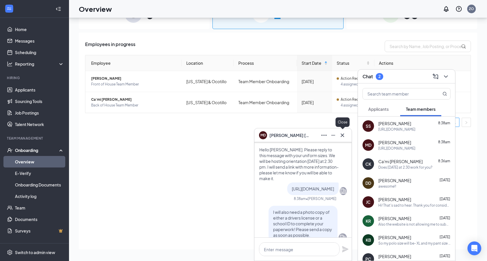
click at [342, 137] on icon "Cross" at bounding box center [342, 135] width 7 height 7
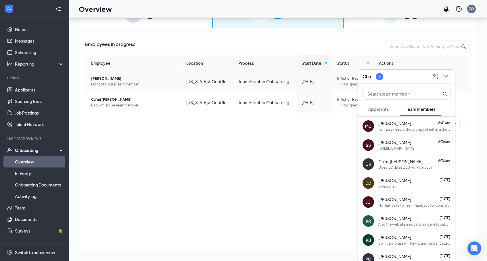
click at [104, 80] on span "[PERSON_NAME]" at bounding box center [134, 79] width 86 height 6
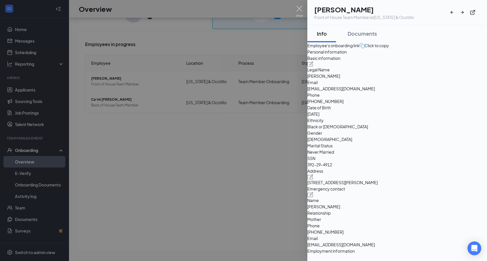
click at [294, 176] on div at bounding box center [243, 130] width 487 height 261
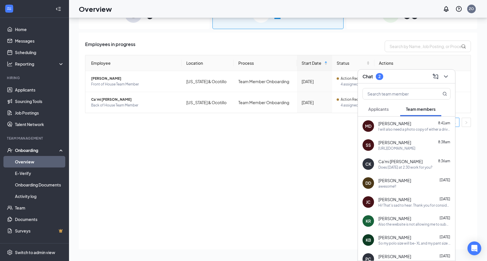
click at [415, 148] on div "[URL][DOMAIN_NAME]" at bounding box center [396, 148] width 37 height 5
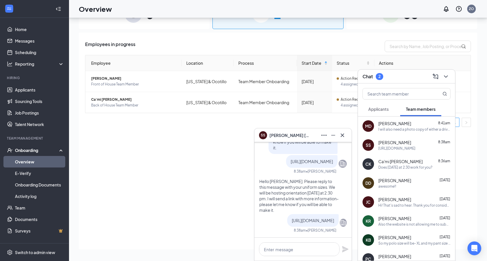
click at [287, 136] on span "[PERSON_NAME]" at bounding box center [289, 135] width 40 height 6
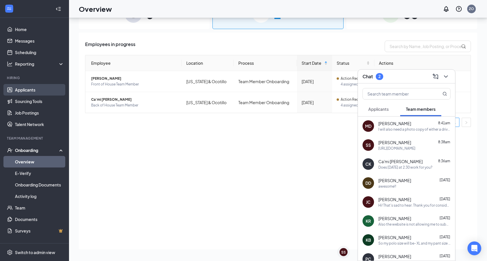
click at [55, 90] on link "Applicants" at bounding box center [39, 89] width 49 height 11
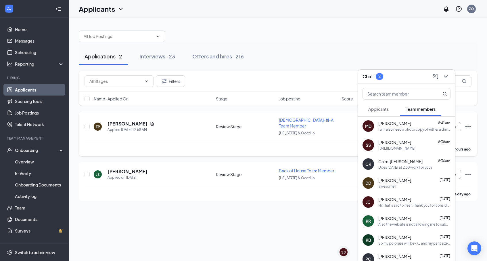
click at [303, 120] on span "[DEMOGRAPHIC_DATA]-fil-A Team Member" at bounding box center [306, 122] width 55 height 11
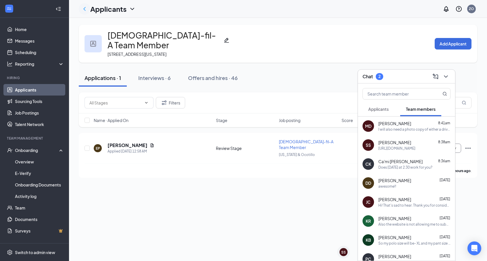
click at [84, 11] on icon "ChevronLeft" at bounding box center [84, 8] width 7 height 7
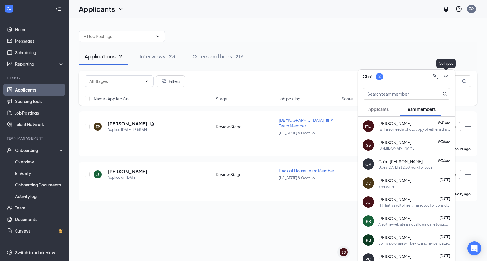
click at [449, 77] on icon "ChevronDown" at bounding box center [445, 76] width 7 height 7
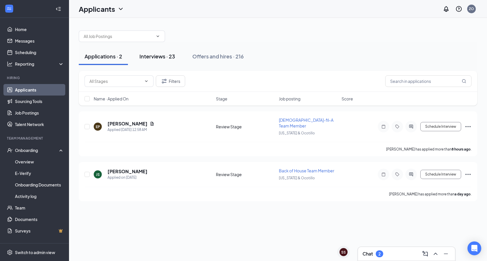
click at [176, 53] on button "Interviews · 23" at bounding box center [157, 56] width 47 height 17
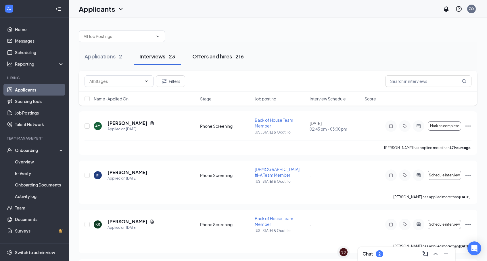
click at [229, 55] on div "Offers and hires · 216" at bounding box center [217, 56] width 51 height 7
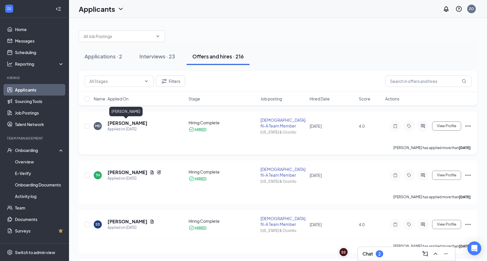
click at [116, 123] on h5 "[PERSON_NAME]" at bounding box center [127, 123] width 40 height 6
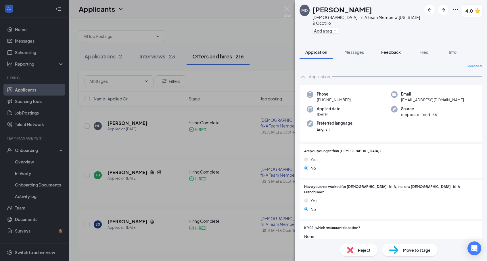
click at [395, 49] on div "Feedback" at bounding box center [391, 52] width 20 height 6
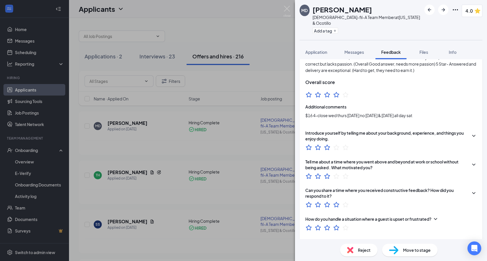
scroll to position [43, 0]
click at [315, 49] on span "Application" at bounding box center [316, 51] width 22 height 5
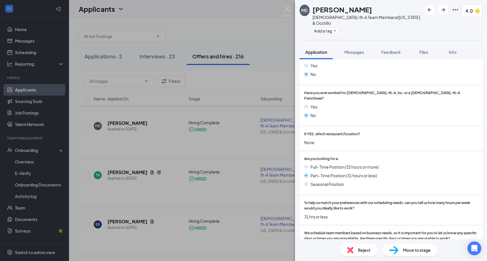
scroll to position [94, 0]
click at [285, 9] on img at bounding box center [286, 11] width 7 height 11
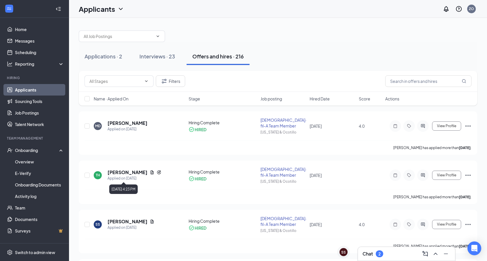
scroll to position [19, 0]
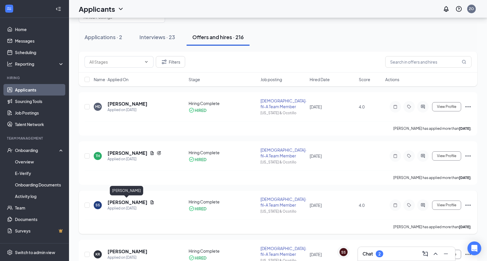
click at [126, 203] on h5 "[PERSON_NAME]" at bounding box center [127, 202] width 40 height 6
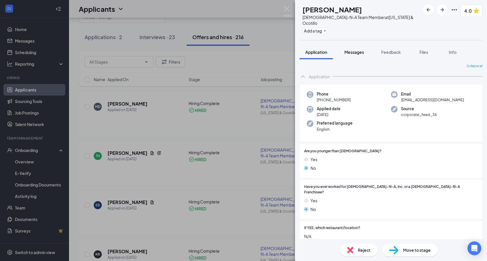
click at [363, 49] on span "Messages" at bounding box center [354, 51] width 20 height 5
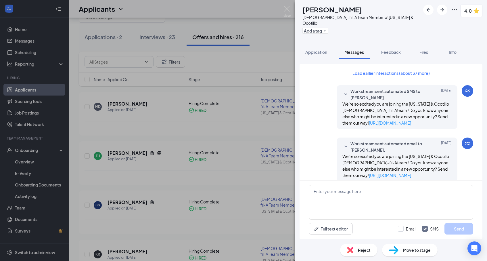
scroll to position [389, 0]
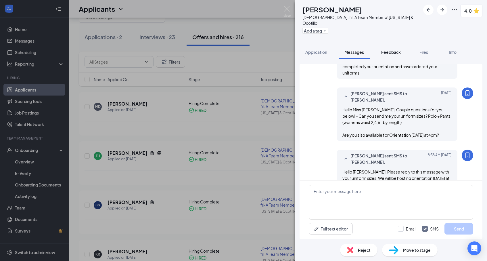
click at [392, 49] on span "Feedback" at bounding box center [391, 51] width 20 height 5
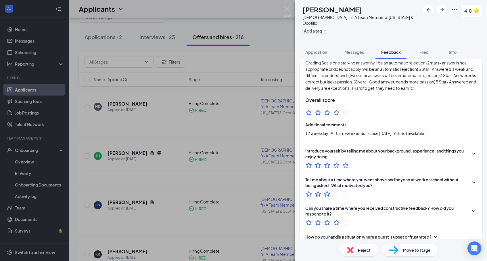
scroll to position [27, 0]
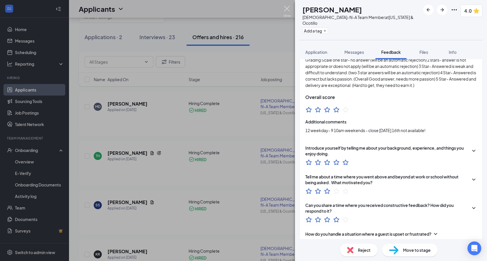
click at [285, 11] on img at bounding box center [286, 11] width 7 height 11
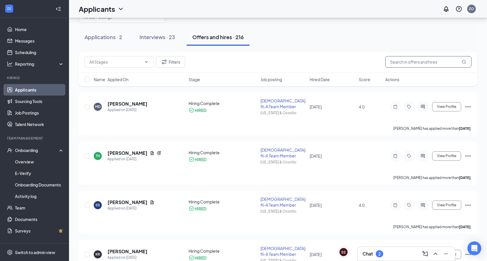
click at [401, 60] on input "text" at bounding box center [428, 61] width 86 height 11
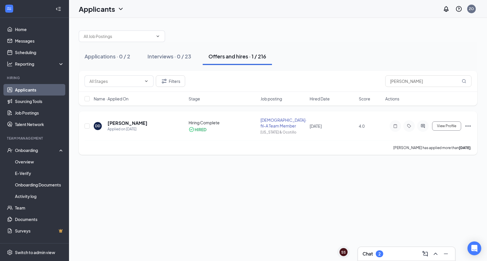
drag, startPoint x: 401, startPoint y: 60, endPoint x: 120, endPoint y: 125, distance: 288.5
click at [120, 125] on h5 "[PERSON_NAME]" at bounding box center [127, 123] width 40 height 6
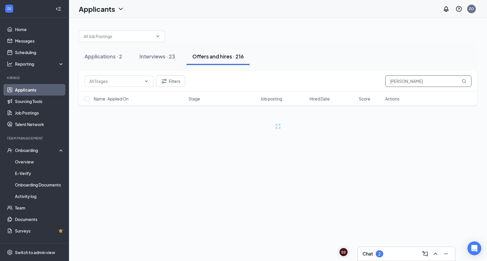
click at [396, 76] on input "dill" at bounding box center [428, 80] width 86 height 11
click at [400, 80] on input "dill" at bounding box center [428, 80] width 86 height 11
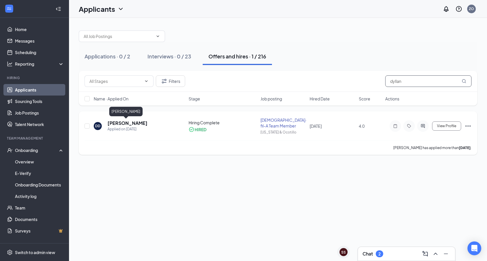
type input "dyllan"
click at [129, 124] on h5 "[PERSON_NAME]" at bounding box center [127, 123] width 40 height 6
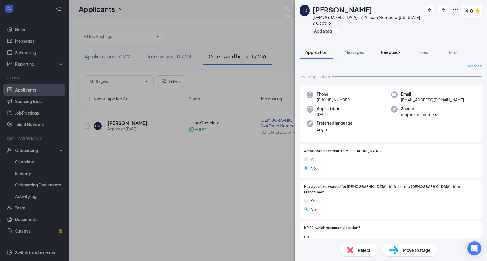
click at [387, 50] on button "Feedback" at bounding box center [390, 52] width 31 height 14
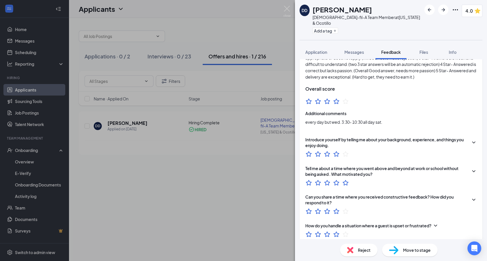
scroll to position [39, 0]
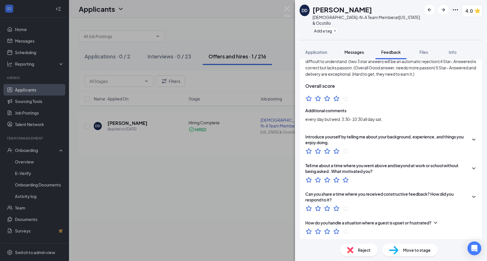
click at [361, 49] on div "Messages" at bounding box center [354, 52] width 20 height 6
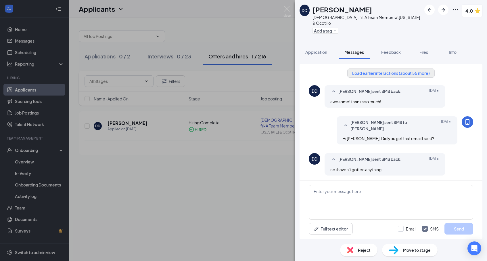
click at [387, 68] on button "Load earlier interactions (about 55 more)" at bounding box center [390, 72] width 87 height 9
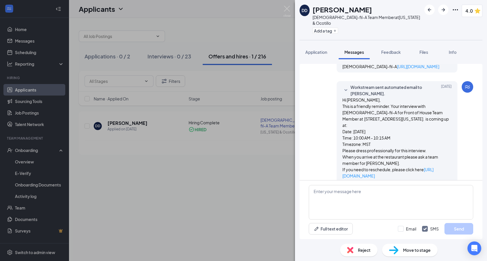
scroll to position [744, 0]
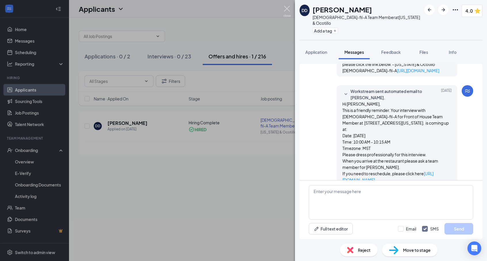
click at [286, 9] on img at bounding box center [286, 11] width 7 height 11
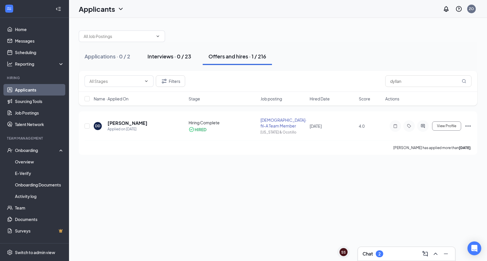
click at [173, 53] on div "Interviews · 0 / 23" at bounding box center [169, 56] width 44 height 7
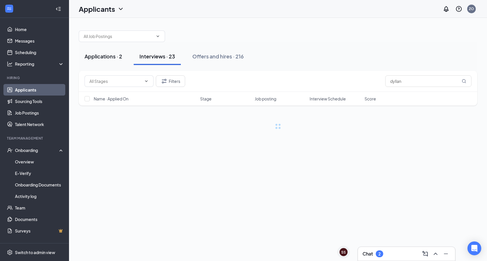
click at [120, 55] on div "Applications · 2" at bounding box center [104, 56] width 38 height 7
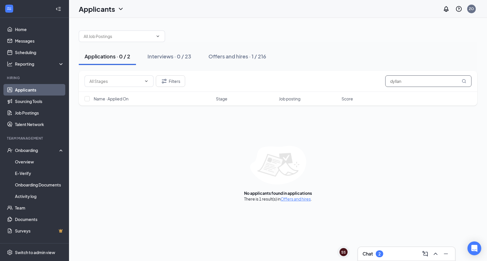
drag, startPoint x: 405, startPoint y: 83, endPoint x: 358, endPoint y: 82, distance: 46.9
click at [358, 82] on div "Filters dyllan" at bounding box center [278, 80] width 387 height 11
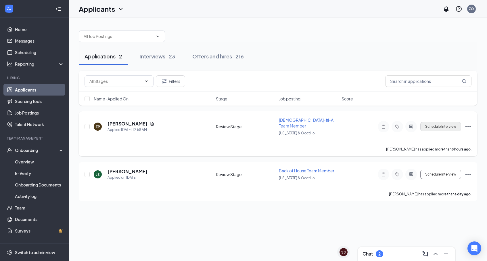
click at [433, 122] on button "Schedule Interview" at bounding box center [440, 126] width 41 height 9
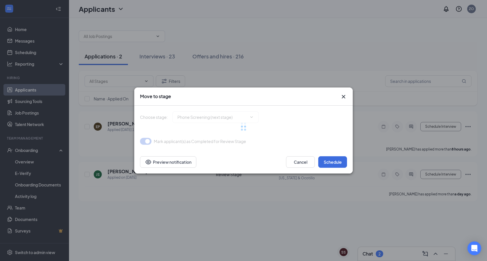
type input "Phone Screening (next stage)"
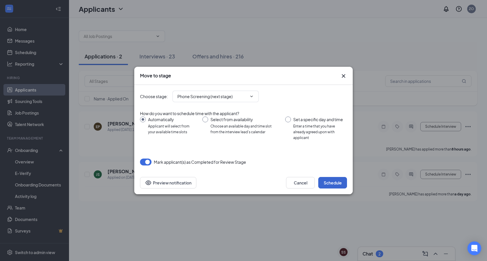
click at [329, 180] on button "Schedule" at bounding box center [332, 182] width 29 height 11
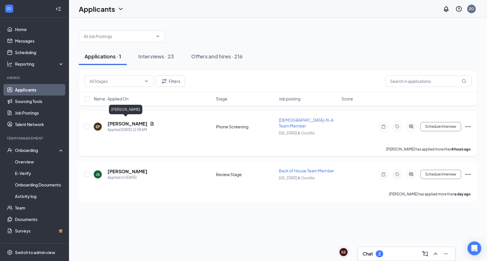
click at [127, 120] on h5 "[PERSON_NAME]" at bounding box center [127, 123] width 40 height 6
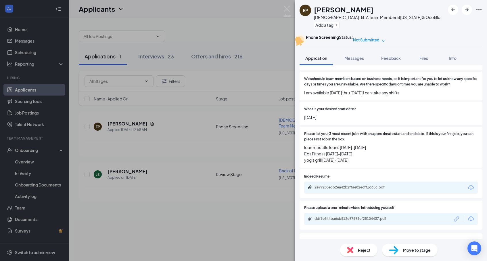
scroll to position [254, 0]
click at [275, 157] on div "EP Eunice Perez Chick-fil-A Team Member at Arizona & Ocotillo Add a tag Phone S…" at bounding box center [243, 130] width 487 height 261
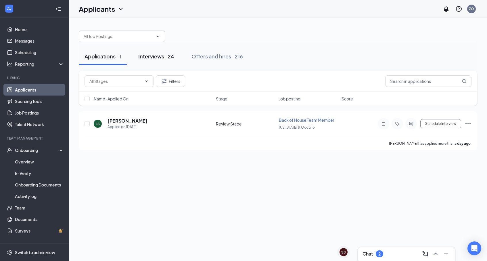
click at [164, 55] on div "Interviews · 24" at bounding box center [156, 56] width 36 height 7
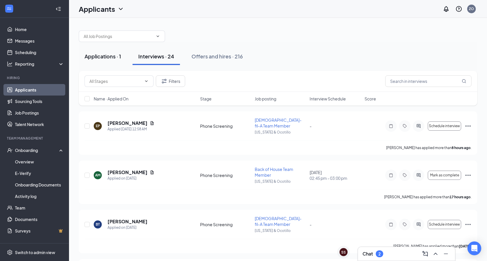
click at [102, 54] on div "Applications · 1" at bounding box center [103, 56] width 37 height 7
